Goal: Task Accomplishment & Management: Complete application form

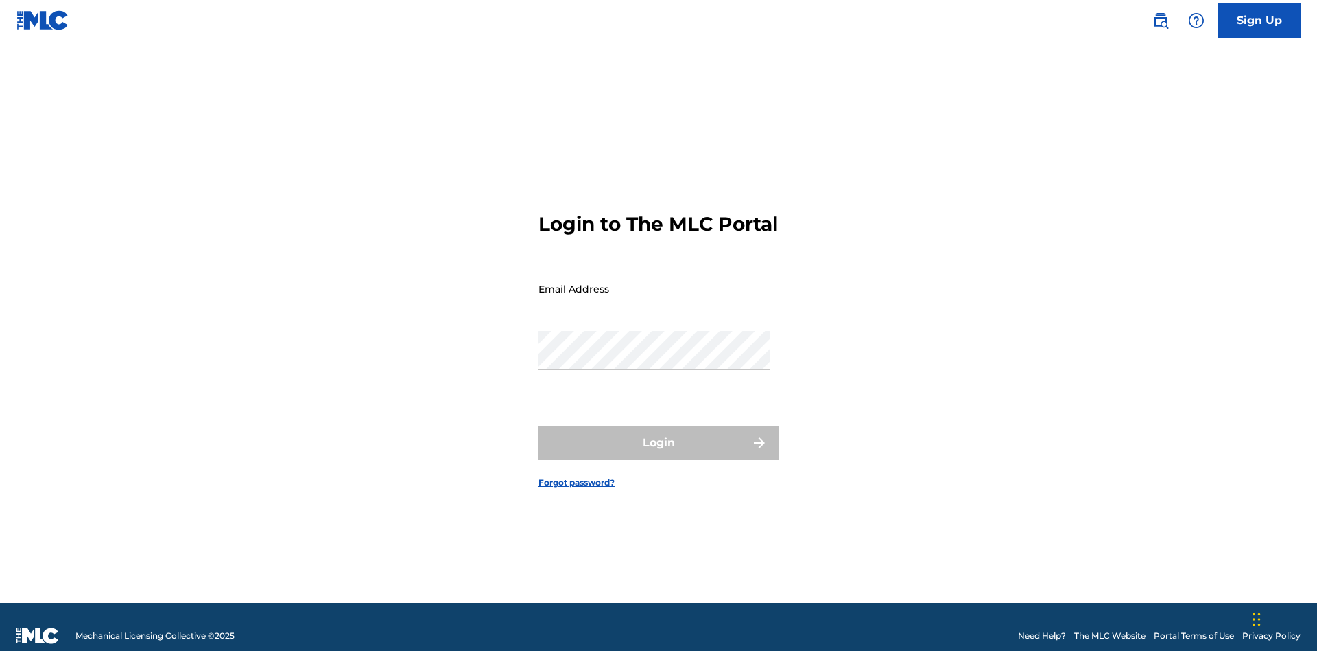
scroll to position [18, 0]
click at [1260, 20] on link "Sign Up" at bounding box center [1260, 20] width 82 height 34
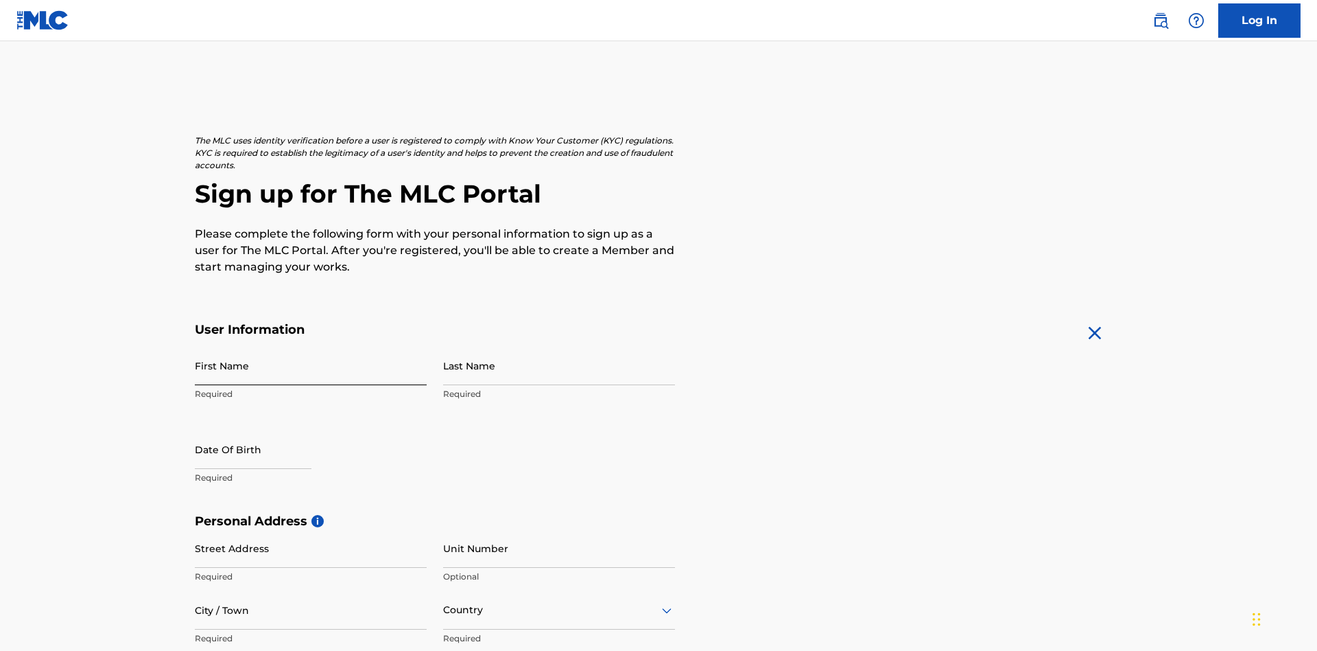
click at [311, 346] on input "First Name" at bounding box center [311, 365] width 232 height 39
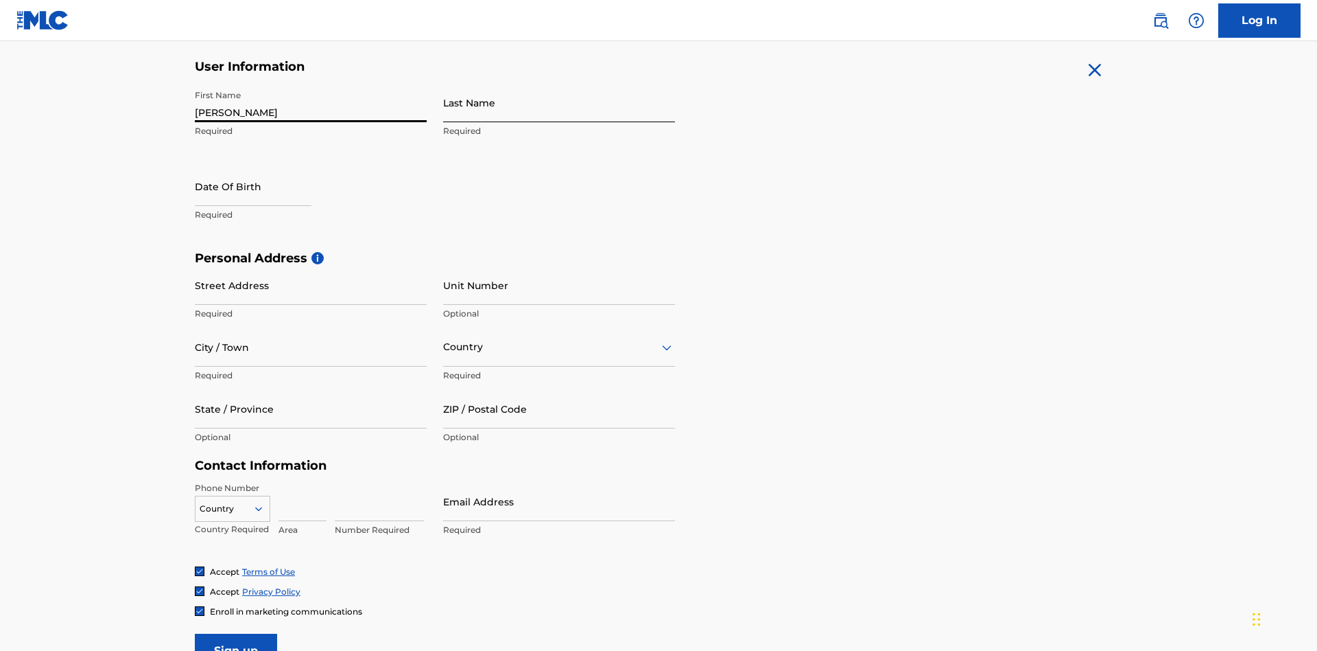
type input "Nicole"
click at [559, 102] on input "Last Name" at bounding box center [559, 102] width 232 height 39
type input "Ribble"
click at [264, 167] on input "text" at bounding box center [253, 186] width 117 height 39
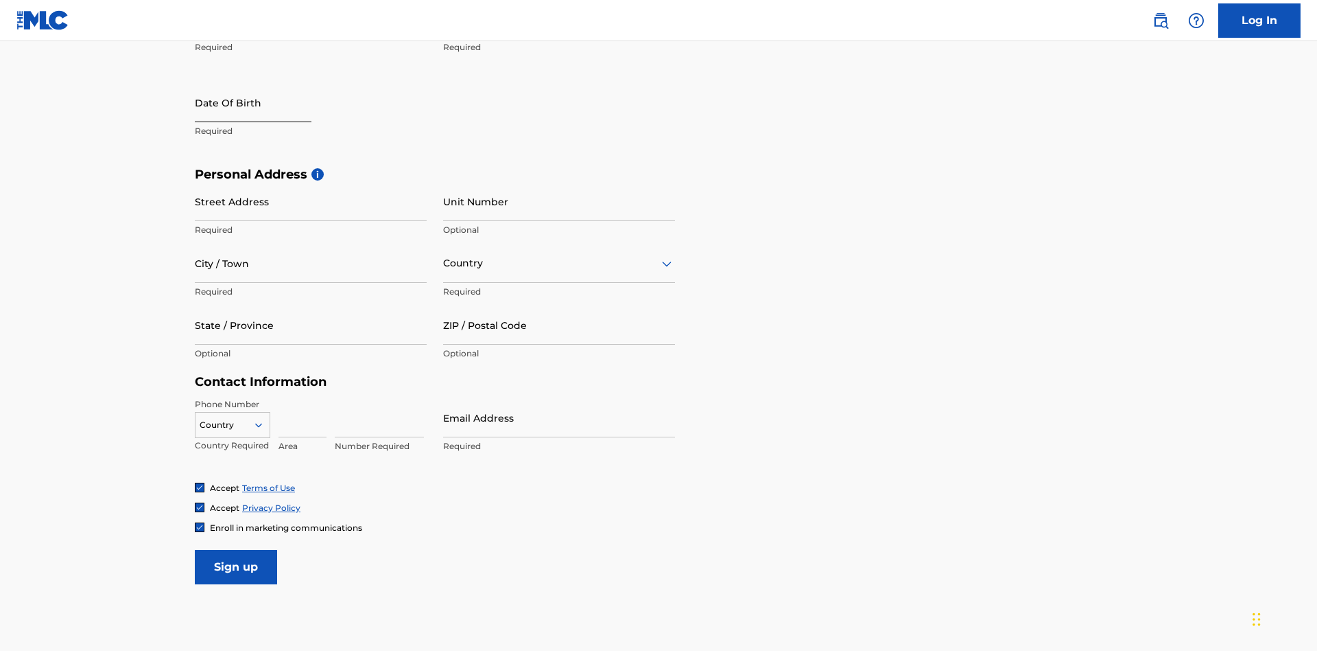
select select "7"
select select "2025"
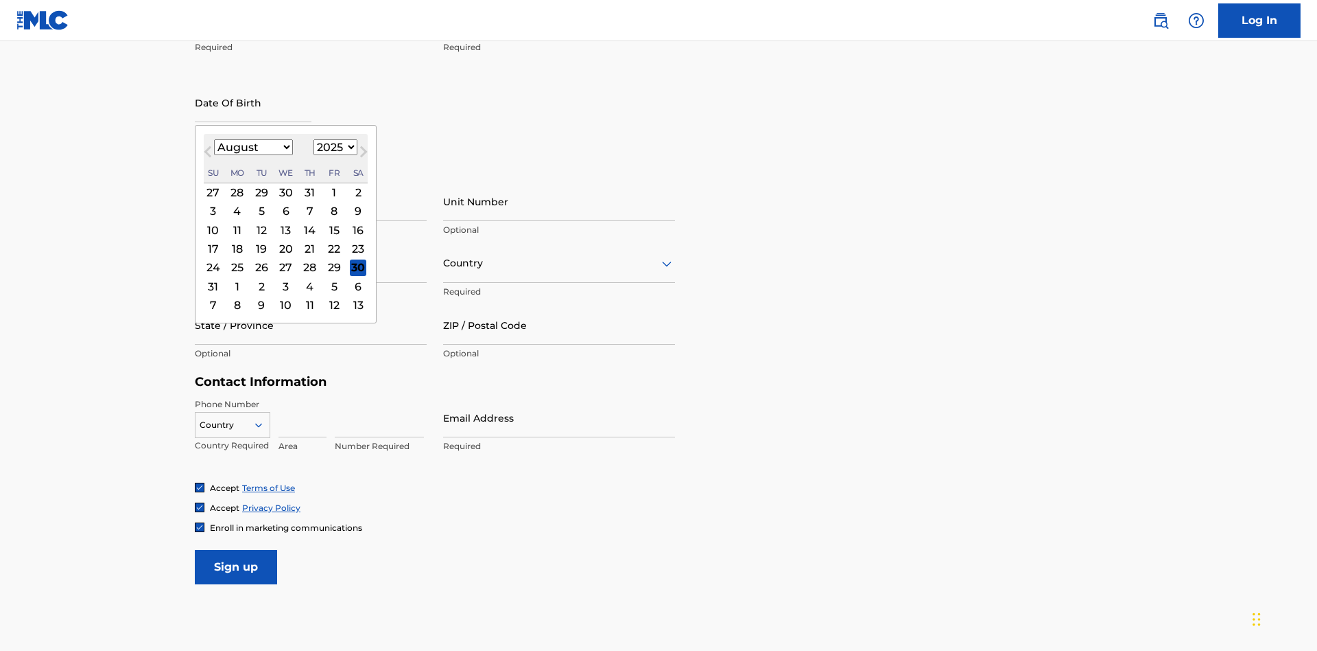
click at [253, 147] on select "January February March April May June July August September October November De…" at bounding box center [253, 147] width 79 height 16
select select "0"
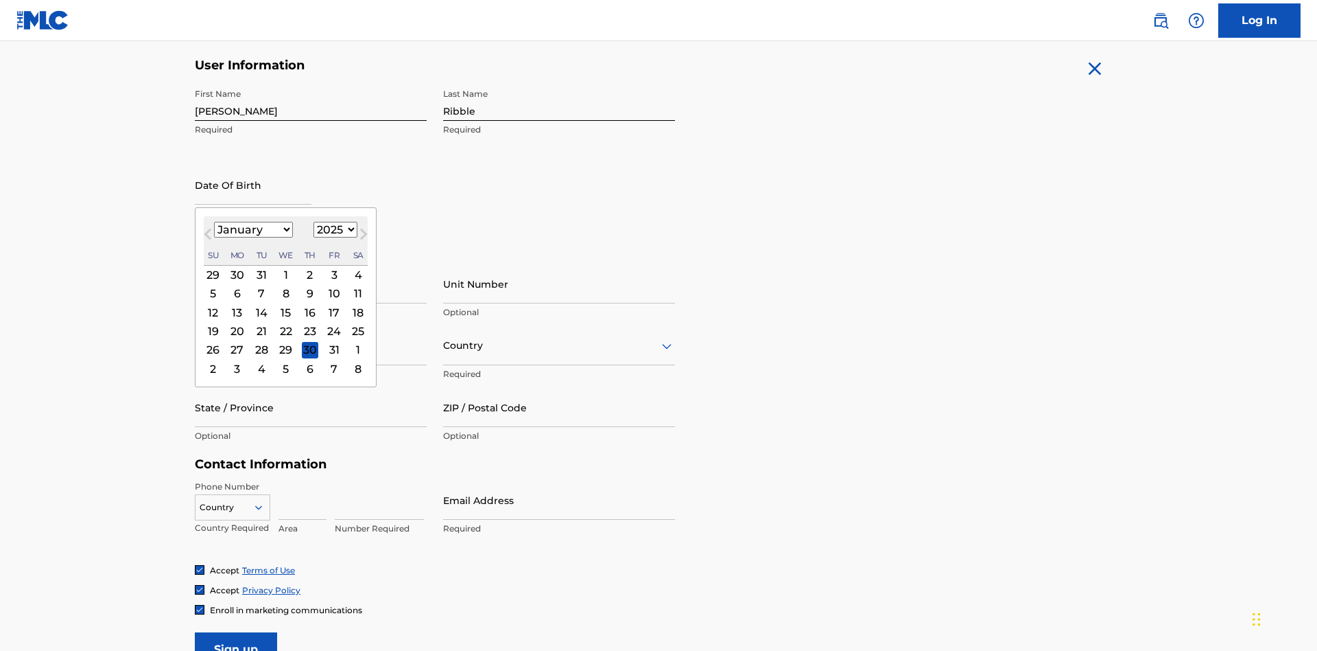
click at [333, 229] on select "1900 1901 1902 1903 1904 1905 1906 1907 1908 1909 1910 1911 1912 1913 1914 1915…" at bounding box center [336, 230] width 44 height 16
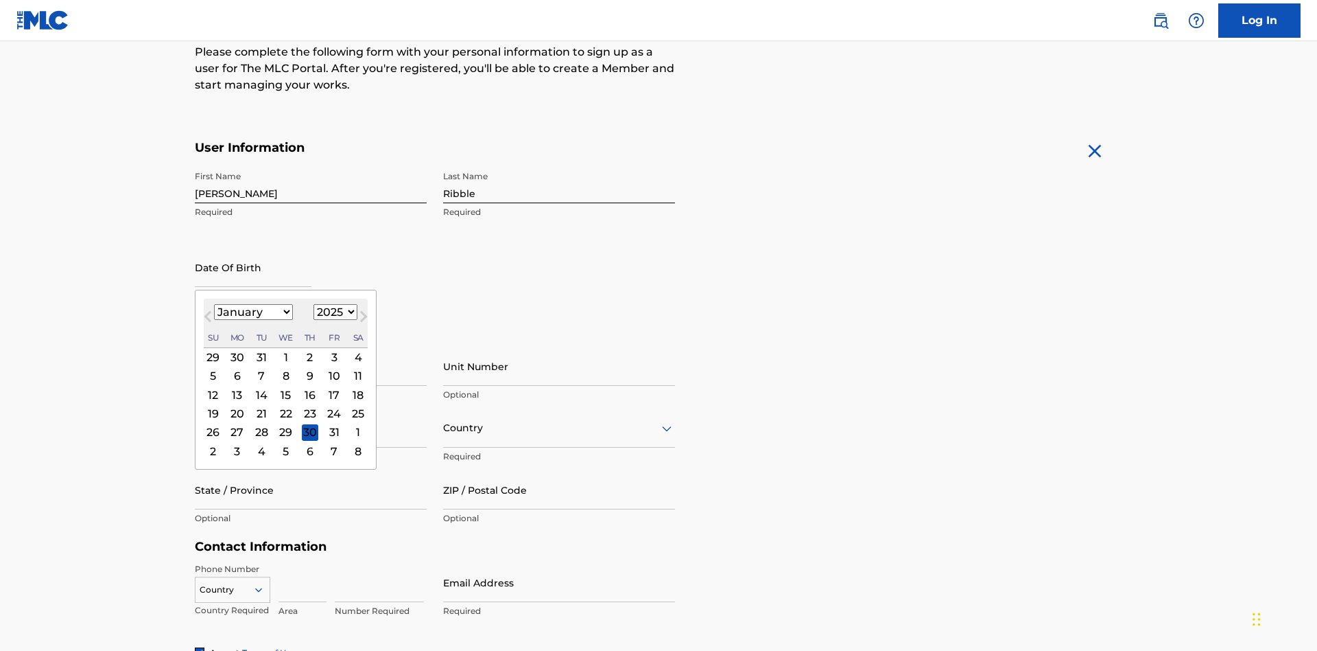
select select "1985"
click at [333, 312] on select "1900 1901 1902 1903 1904 1905 1906 1907 1908 1909 1910 1911 1912 1913 1914 1915…" at bounding box center [336, 312] width 44 height 16
click at [261, 368] on div "8" at bounding box center [261, 376] width 16 height 16
type input "January 8 1985"
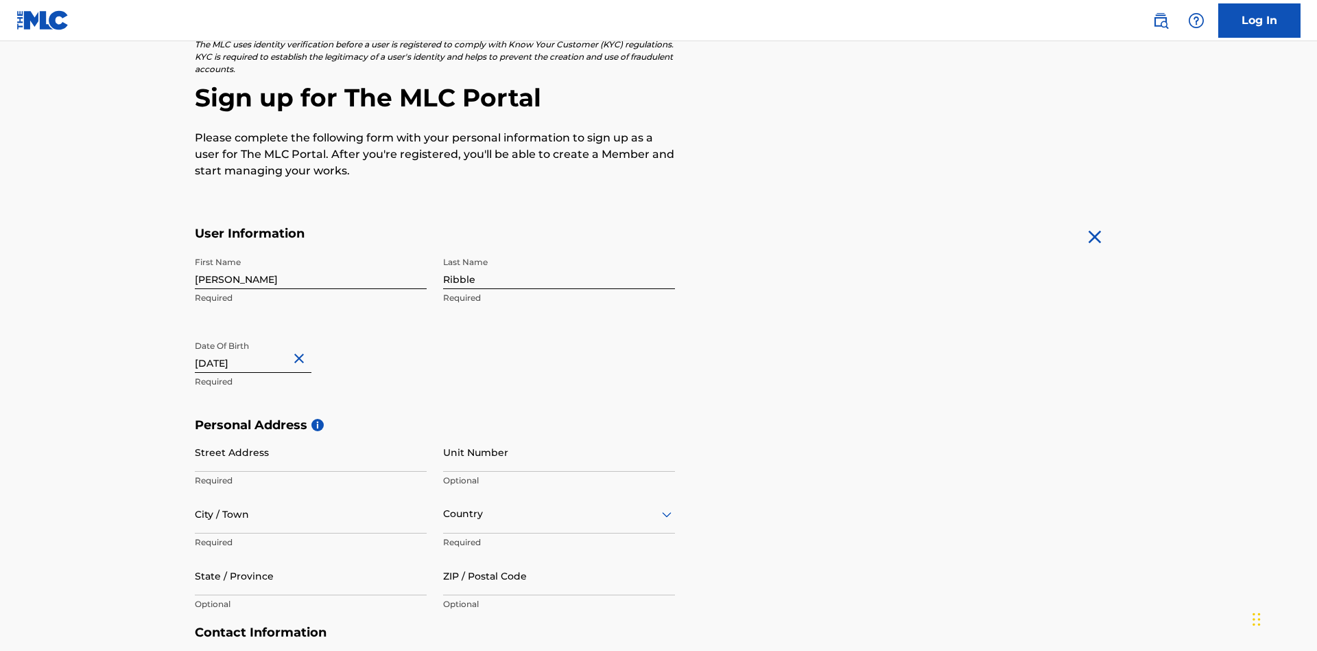
scroll to position [423, 0]
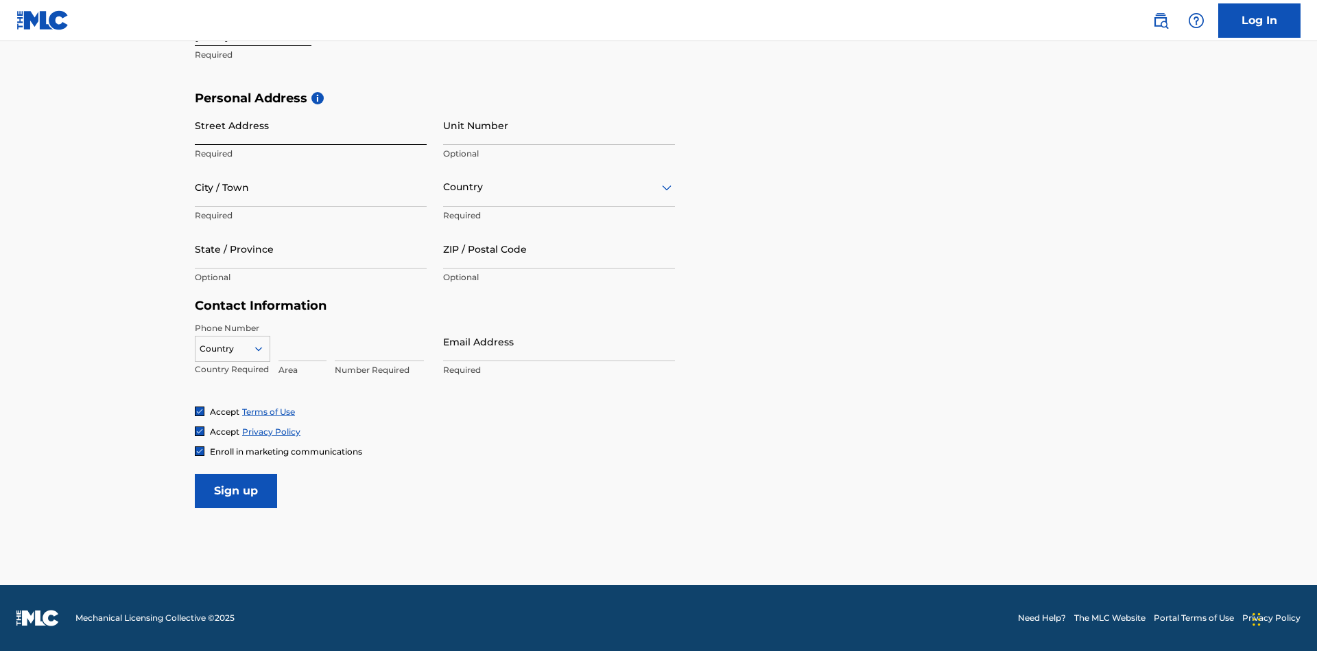
click at [311, 125] on input "Street Address" at bounding box center [311, 125] width 232 height 39
type input "9909 Elks Run Rd"
click at [311, 187] on input "City / Town" at bounding box center [311, 186] width 232 height 39
type input "Roseville"
click at [444, 187] on input "text" at bounding box center [444, 187] width 3 height 14
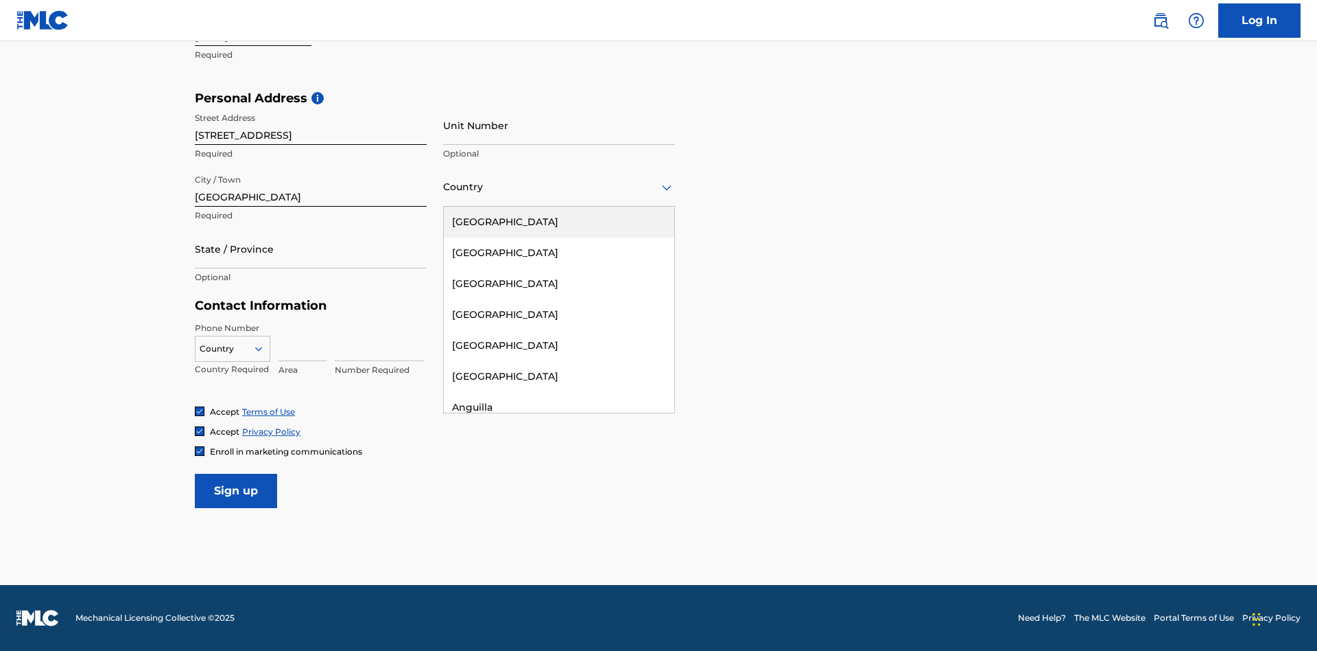
click at [559, 222] on div "United States" at bounding box center [559, 222] width 231 height 31
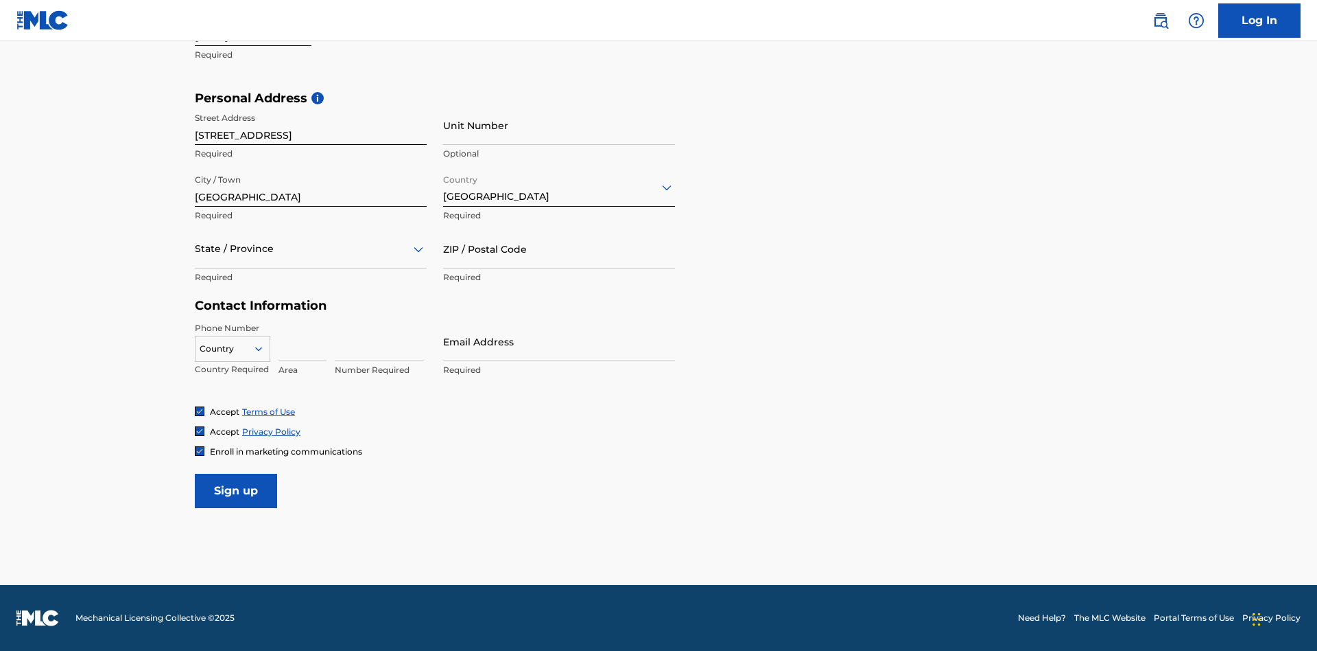
click at [311, 248] on div at bounding box center [311, 248] width 232 height 17
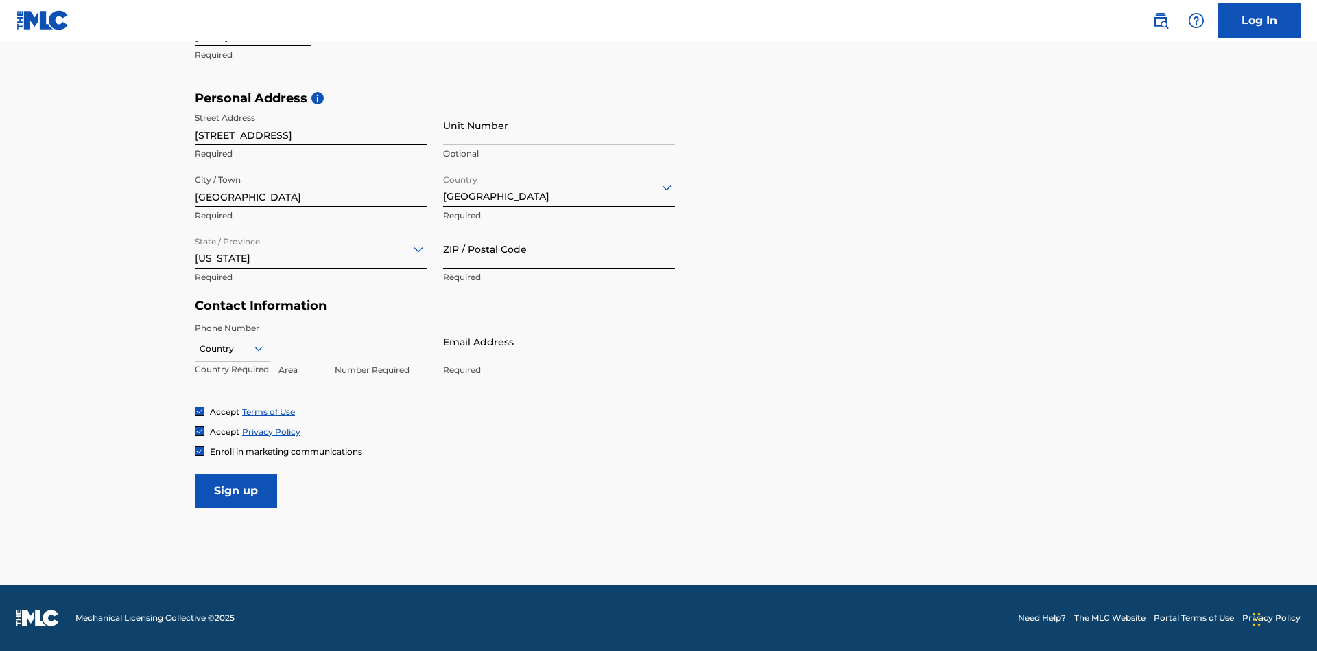
click at [559, 248] on input "ZIP / Postal Code" at bounding box center [559, 248] width 232 height 39
type input "43777"
click at [264, 348] on icon at bounding box center [259, 348] width 12 height 12
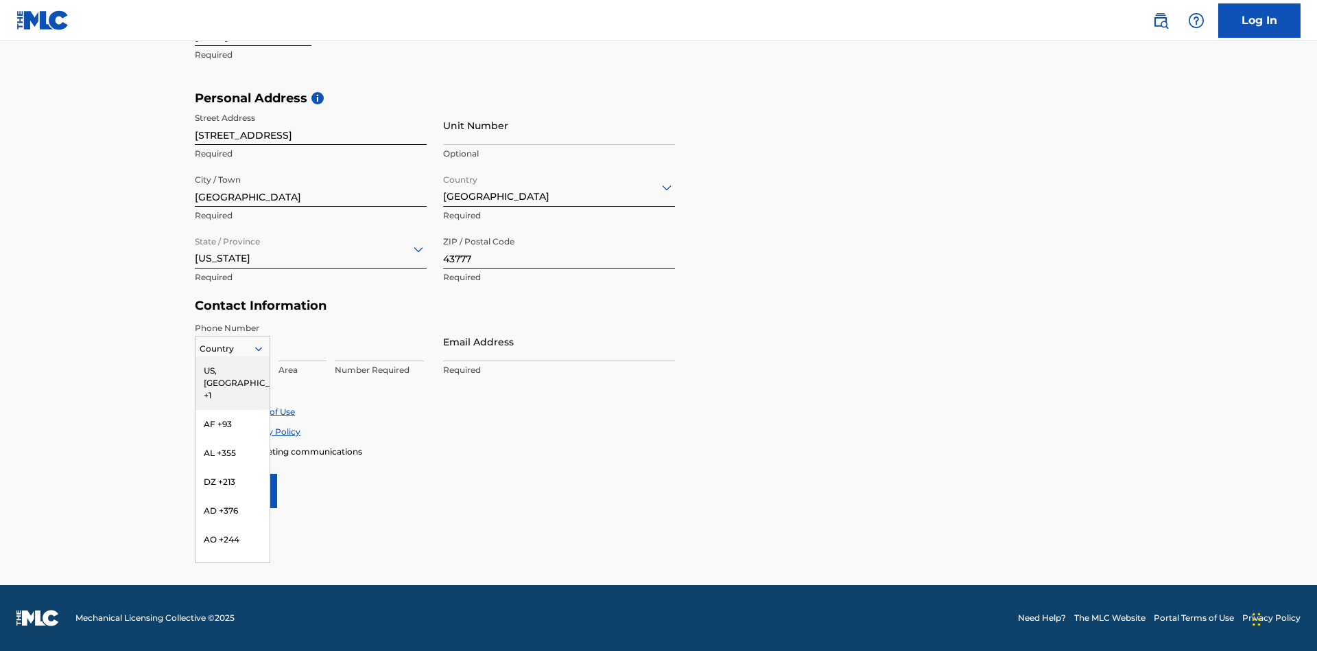
click at [233, 370] on div "US, CA +1" at bounding box center [233, 383] width 74 height 54
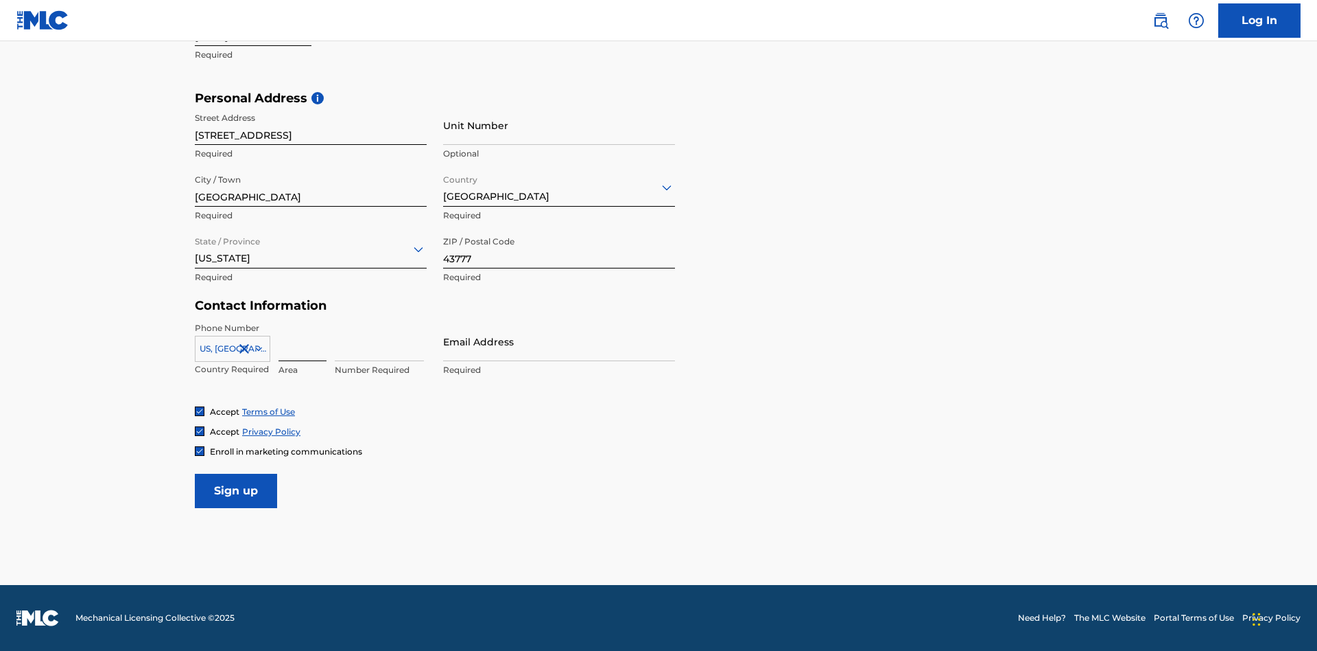
click at [303, 341] on input at bounding box center [303, 341] width 48 height 39
type input "740"
click at [379, 341] on input at bounding box center [379, 341] width 89 height 39
type input "8086351"
click at [559, 341] on input "Email Address" at bounding box center [559, 341] width 232 height 39
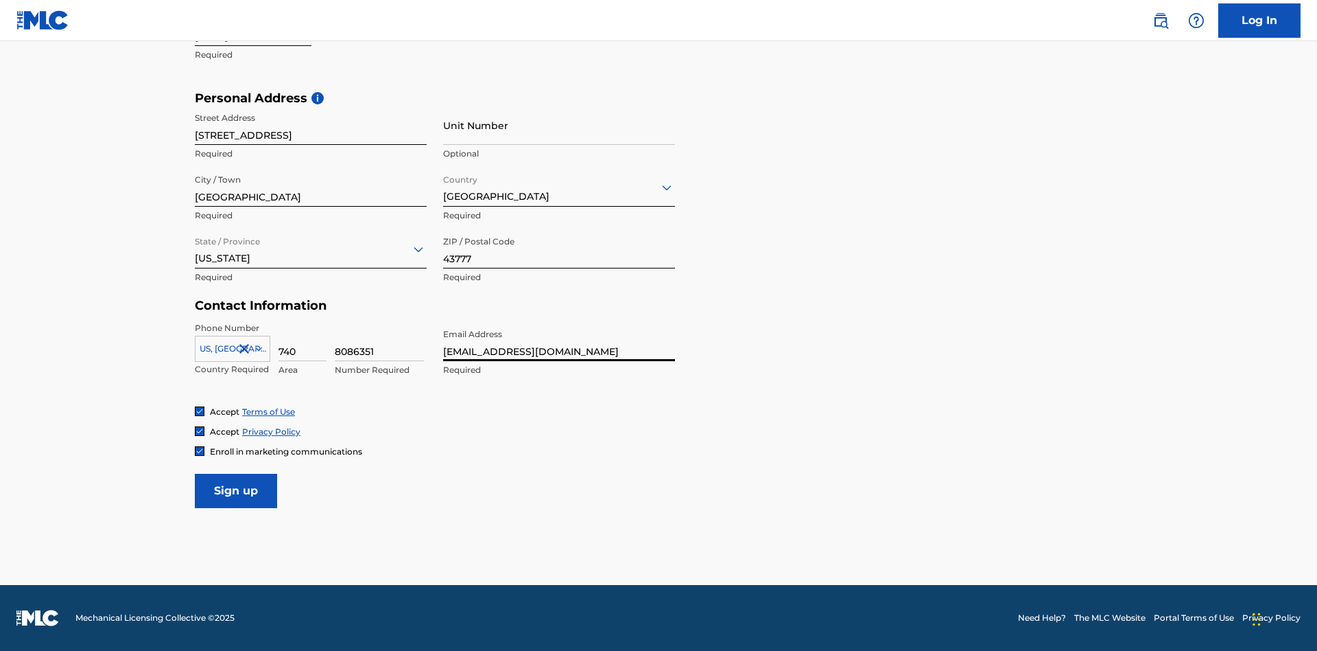
scroll to position [0, 39]
type input "[EMAIL_ADDRESS][DOMAIN_NAME]"
click at [236, 490] on input "Sign up" at bounding box center [236, 490] width 82 height 34
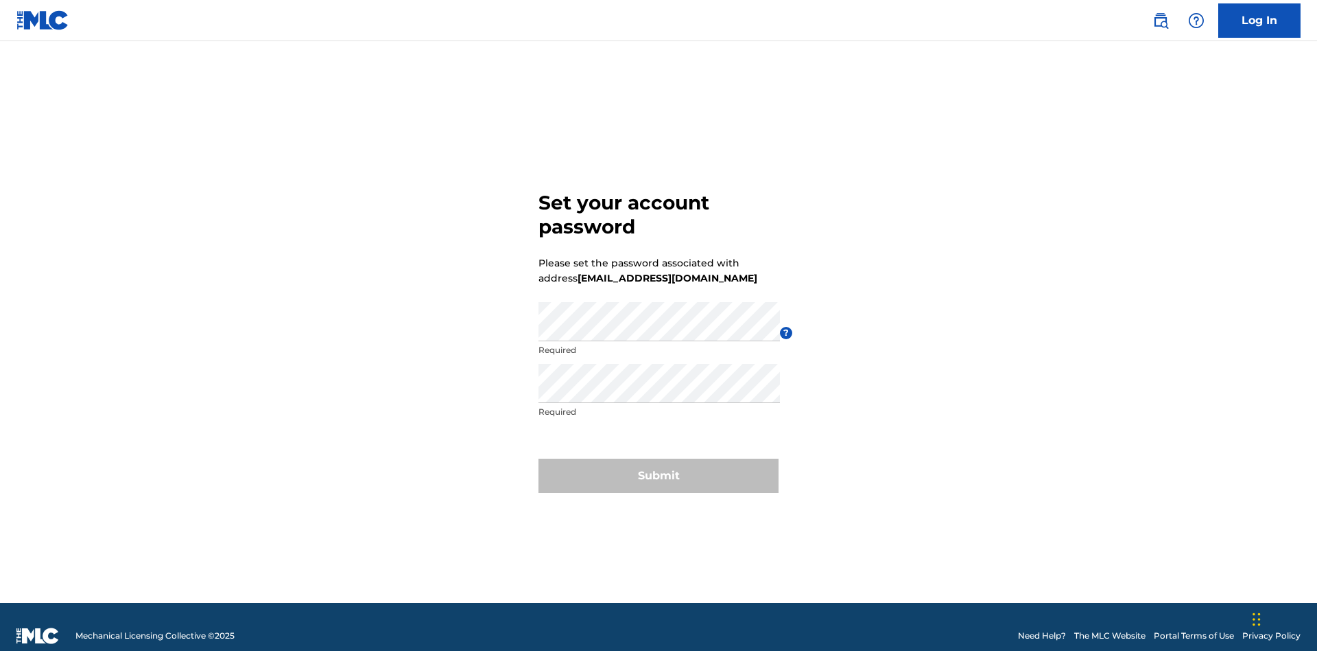
scroll to position [18, 0]
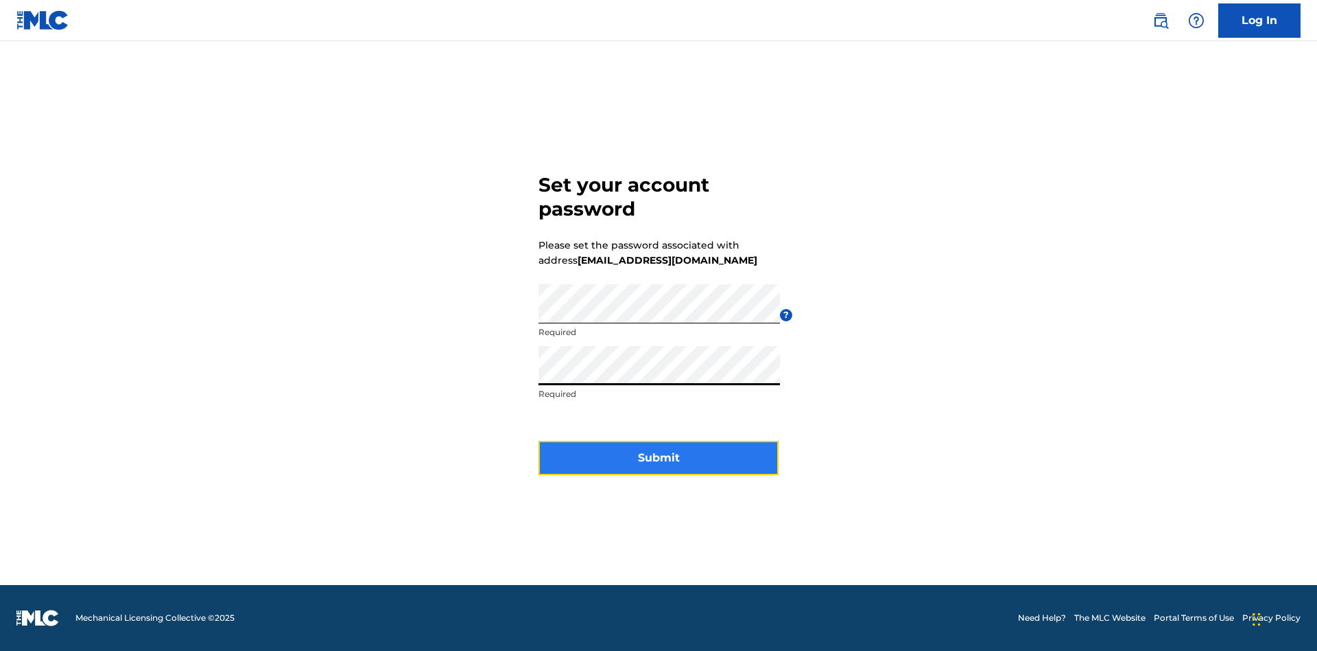
click at [659, 466] on button "Submit" at bounding box center [659, 458] width 240 height 34
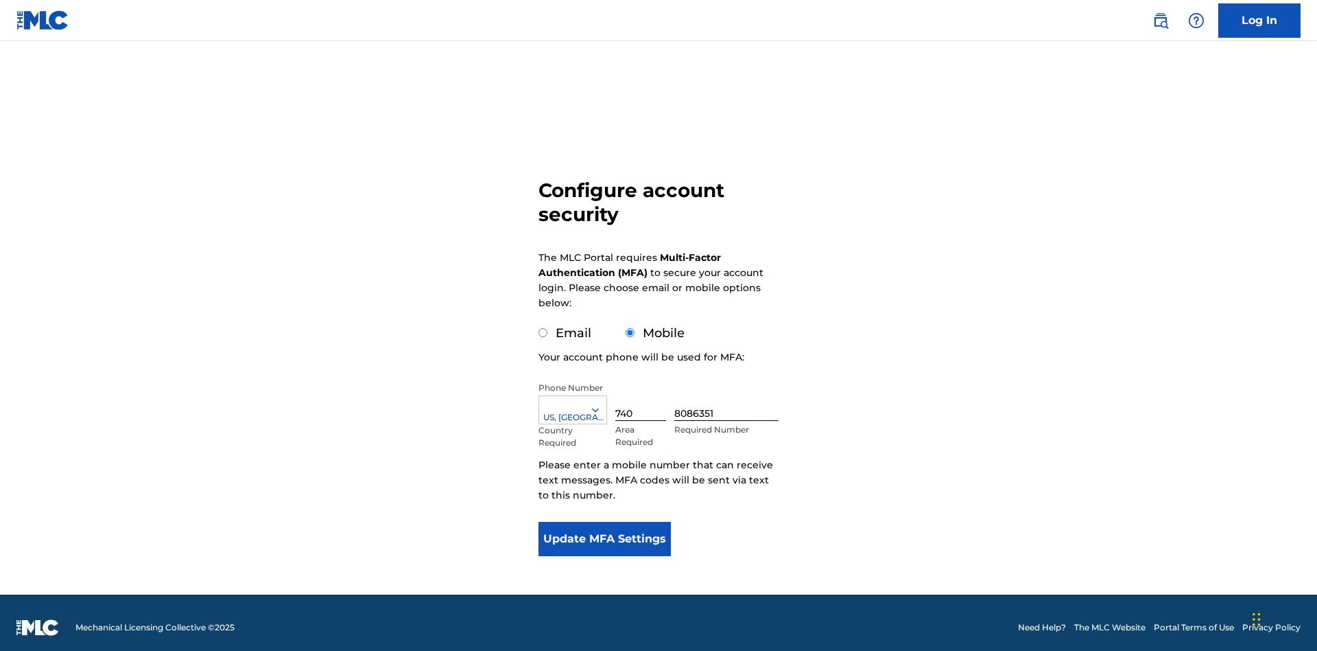
scroll to position [14, 0]
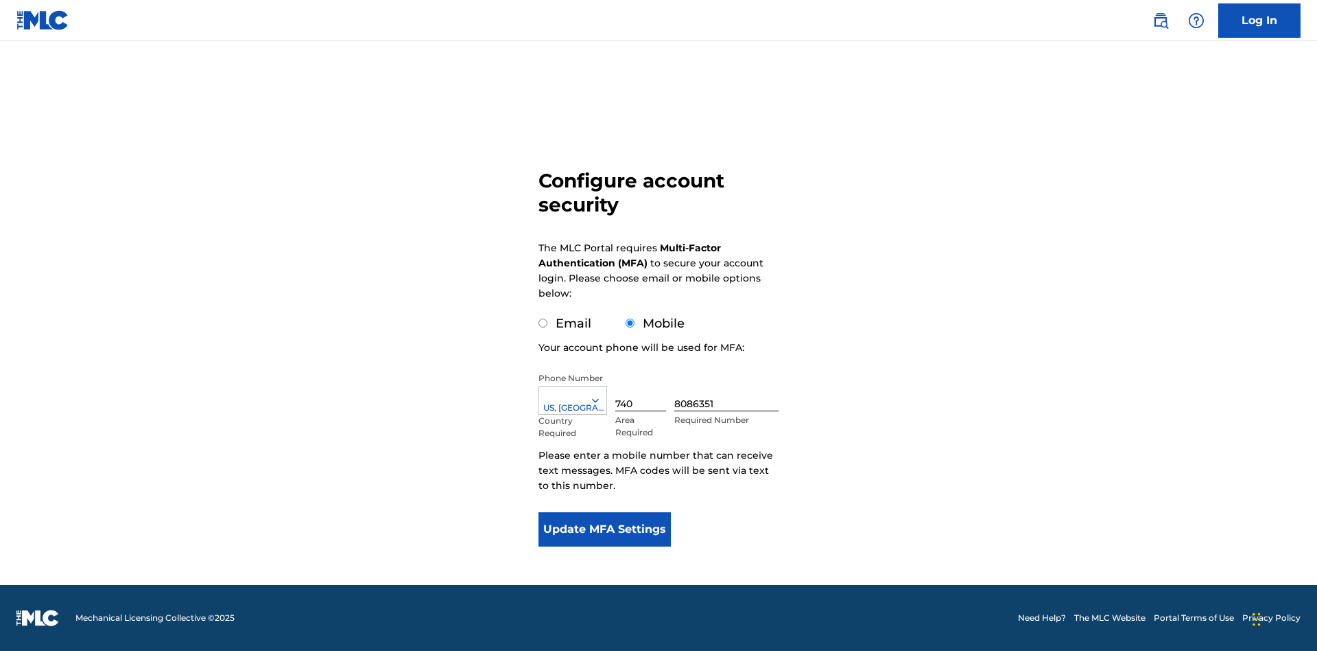
click at [543, 323] on input "Email" at bounding box center [543, 322] width 9 height 9
radio input "true"
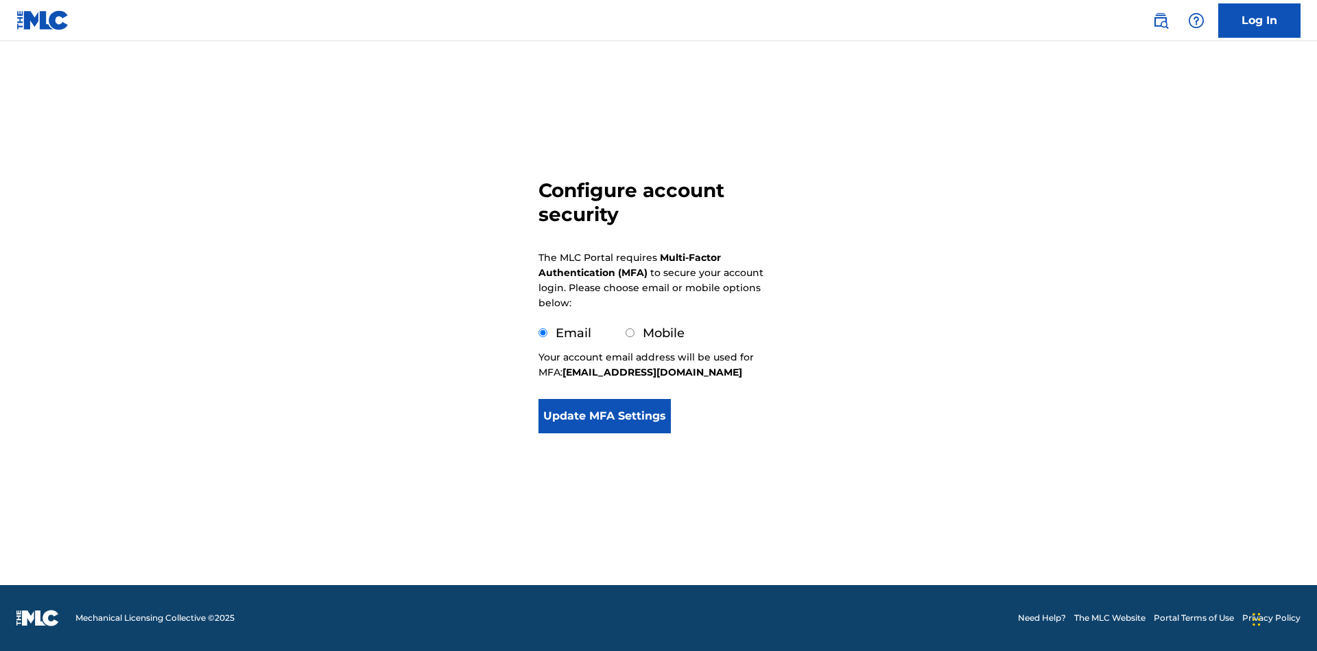
scroll to position [0, 0]
click at [605, 433] on button "Update MFA Settings" at bounding box center [605, 416] width 132 height 34
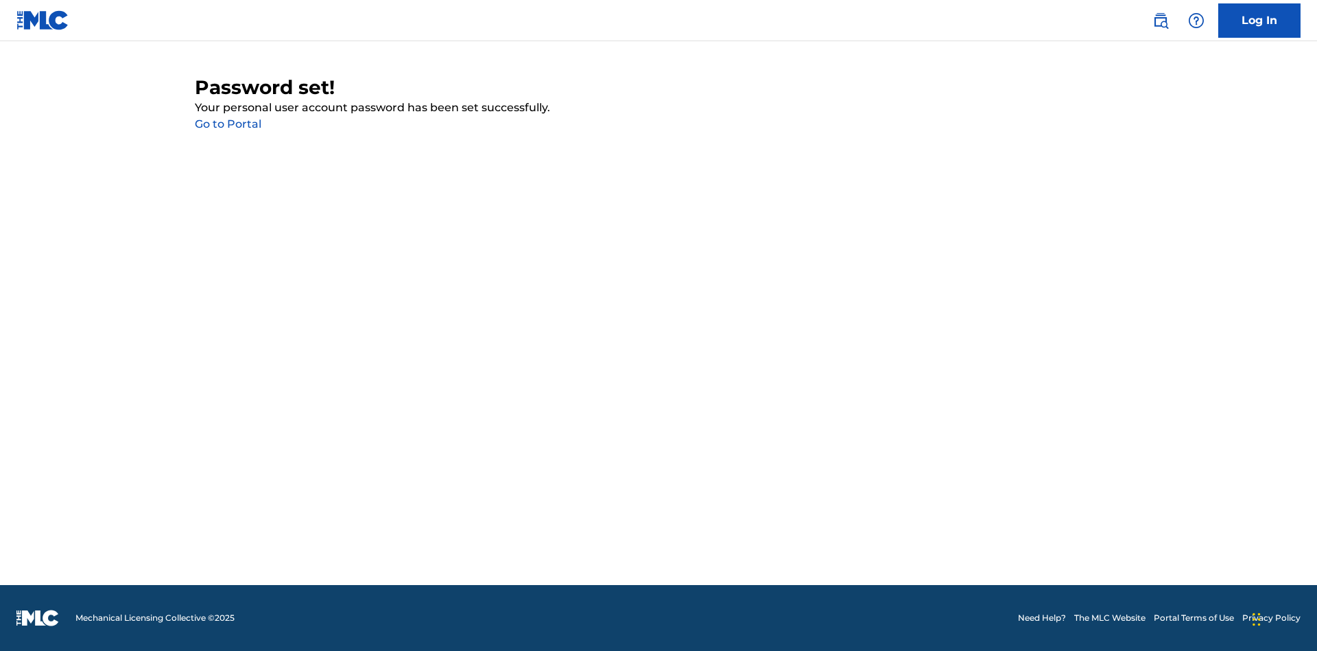
click at [228, 124] on link "Go to Portal" at bounding box center [228, 123] width 67 height 13
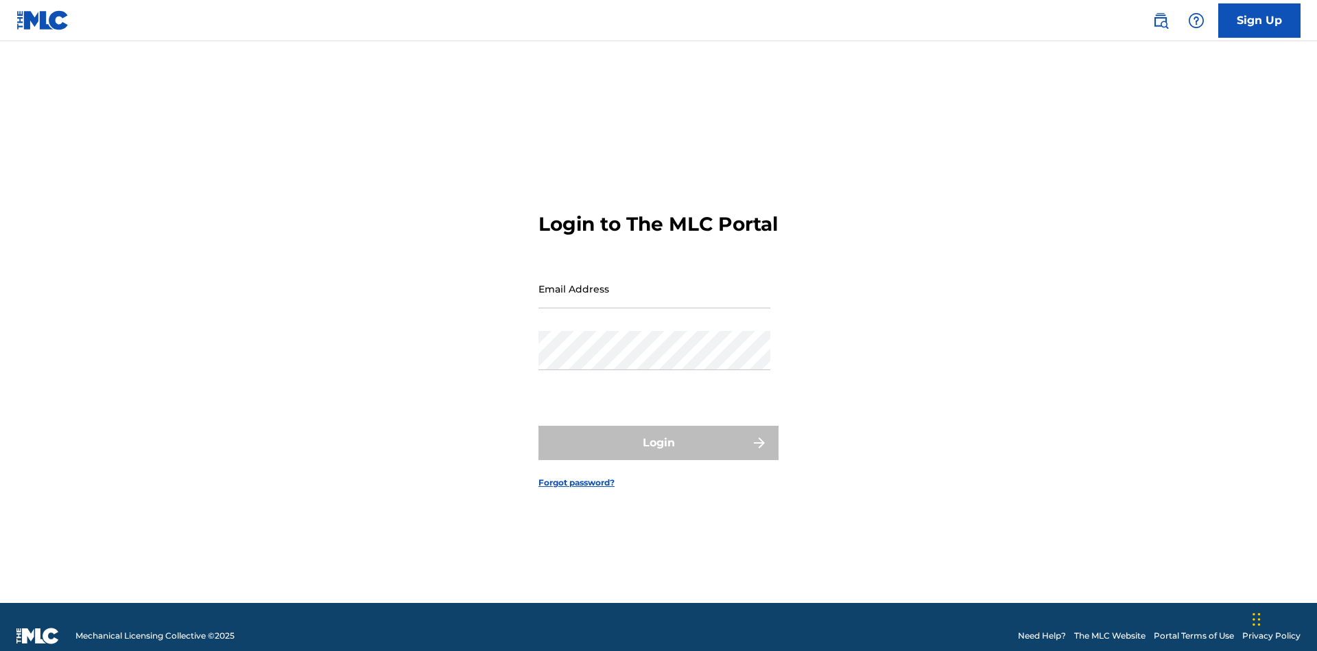
scroll to position [18, 0]
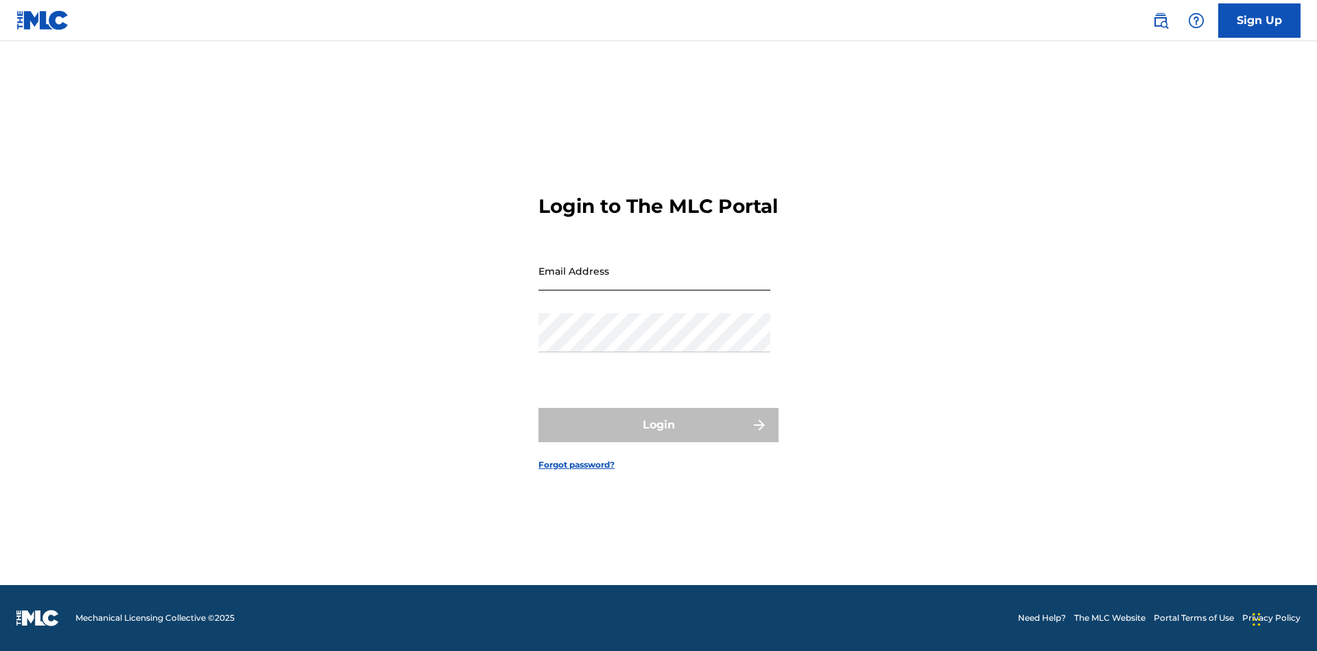
click at [655, 282] on input "Email Address" at bounding box center [655, 270] width 232 height 39
type input "[EMAIL_ADDRESS][DOMAIN_NAME]"
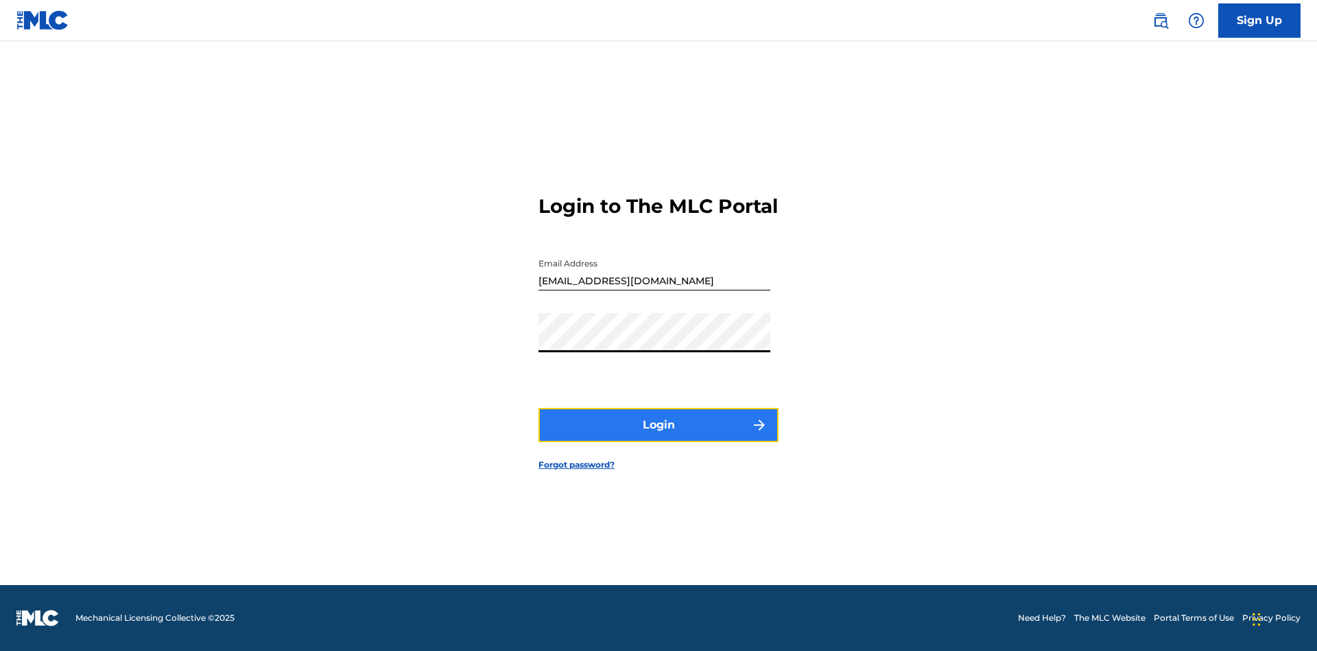
click at [659, 436] on button "Login" at bounding box center [659, 425] width 240 height 34
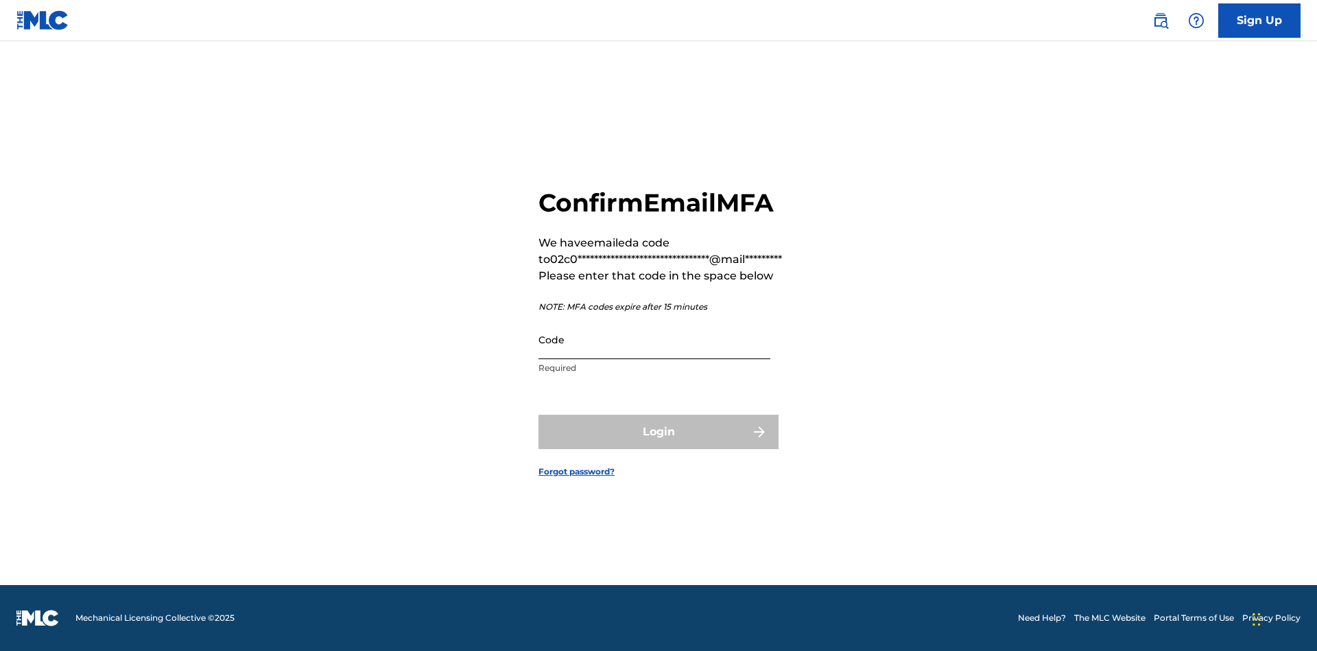
click at [655, 339] on input "Code" at bounding box center [655, 339] width 232 height 39
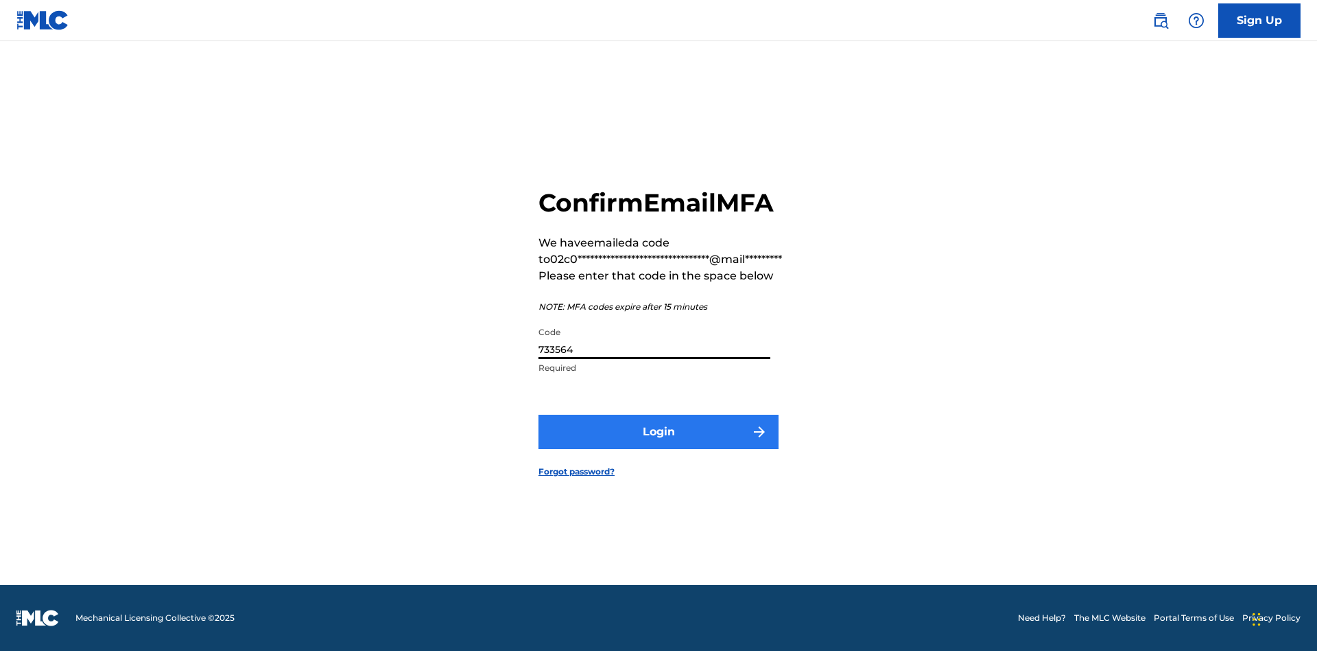
type input "733564"
click at [659, 431] on button "Login" at bounding box center [659, 431] width 240 height 34
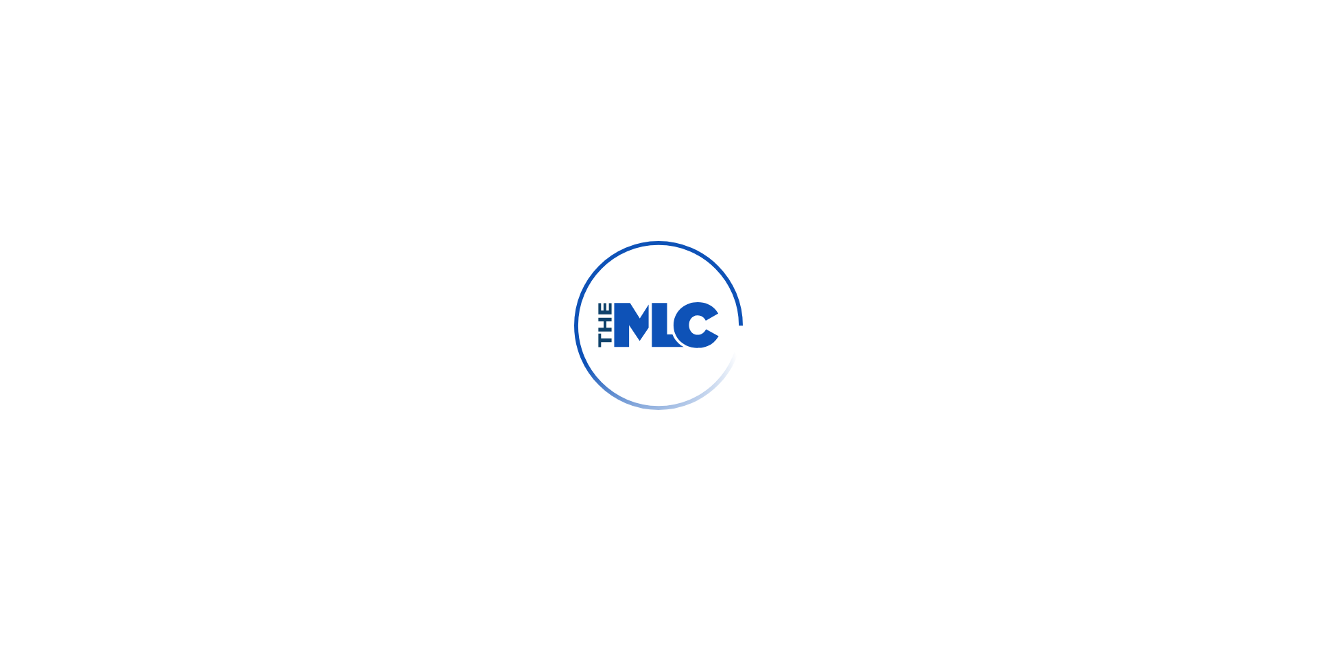
scroll to position [0, 0]
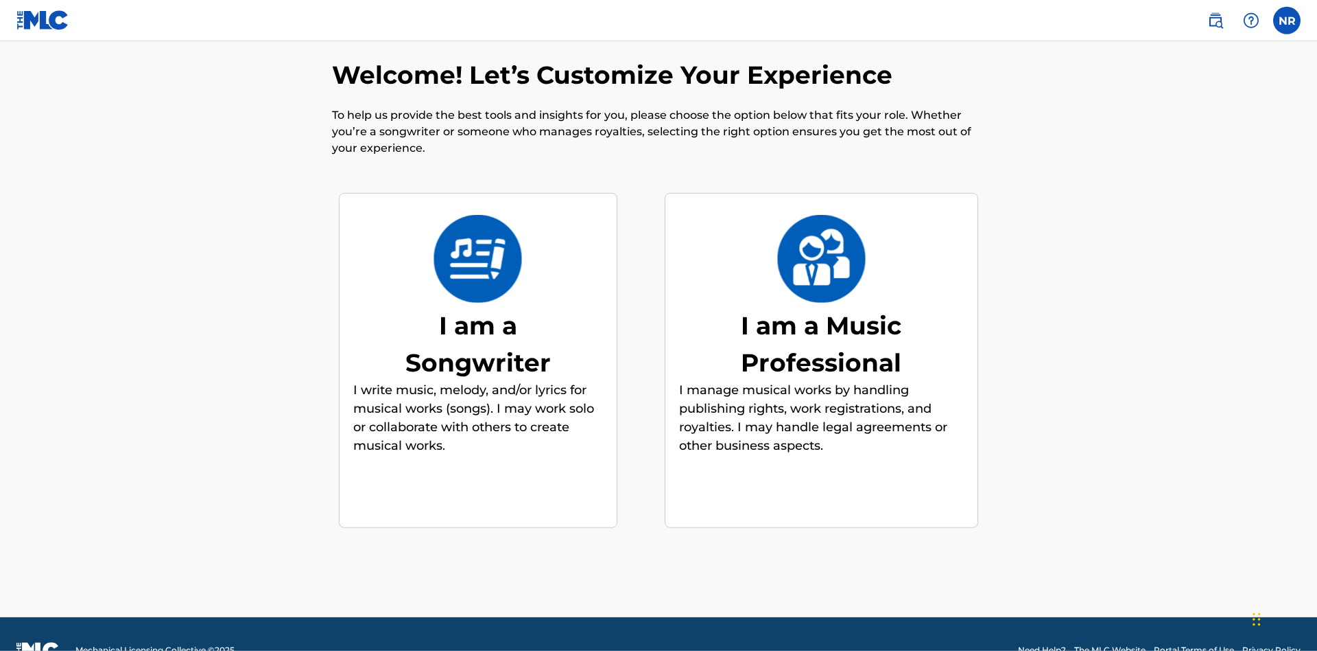
scroll to position [21, 0]
